Goal: Information Seeking & Learning: Learn about a topic

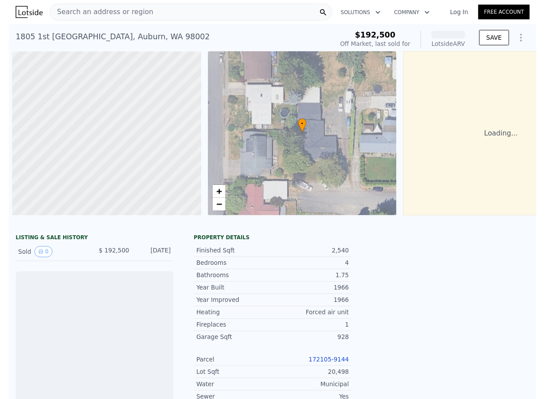
scroll to position [0, 4]
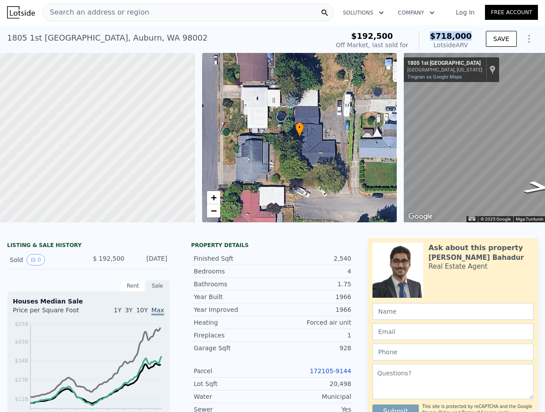
drag, startPoint x: 472, startPoint y: 36, endPoint x: 431, endPoint y: 35, distance: 40.6
click at [431, 35] on div "$192,500 Off Market, last sold for $718,000 Lotside ARV" at bounding box center [403, 40] width 143 height 25
copy span "$718,000"
click at [419, 76] on link "Tingnan sa Google Maps" at bounding box center [434, 77] width 55 height 6
click at [135, 12] on span "Search an address or region" at bounding box center [96, 12] width 106 height 11
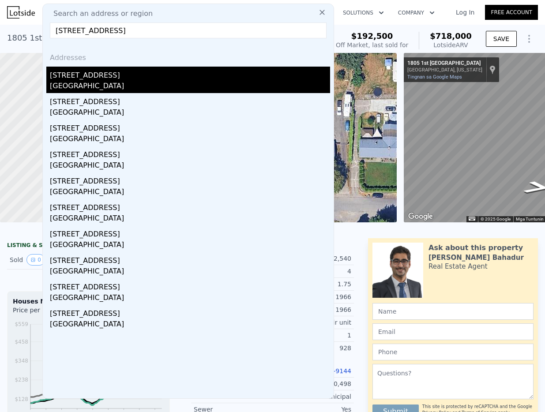
type input "[STREET_ADDRESS]"
click at [159, 86] on div "[GEOGRAPHIC_DATA]" at bounding box center [190, 87] width 280 height 12
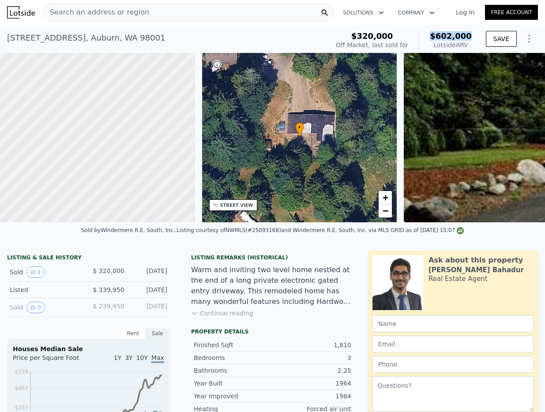
drag, startPoint x: 453, startPoint y: 37, endPoint x: 432, endPoint y: 38, distance: 20.8
click at [432, 38] on div "$320,000 Off Market, last sold for $602,000 Lotside ARV" at bounding box center [403, 40] width 143 height 25
copy span "$602,000"
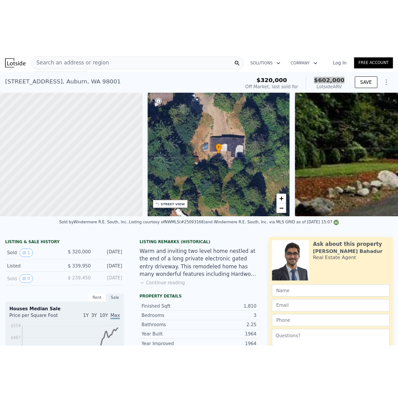
scroll to position [0, 4]
